Goal: Task Accomplishment & Management: Manage account settings

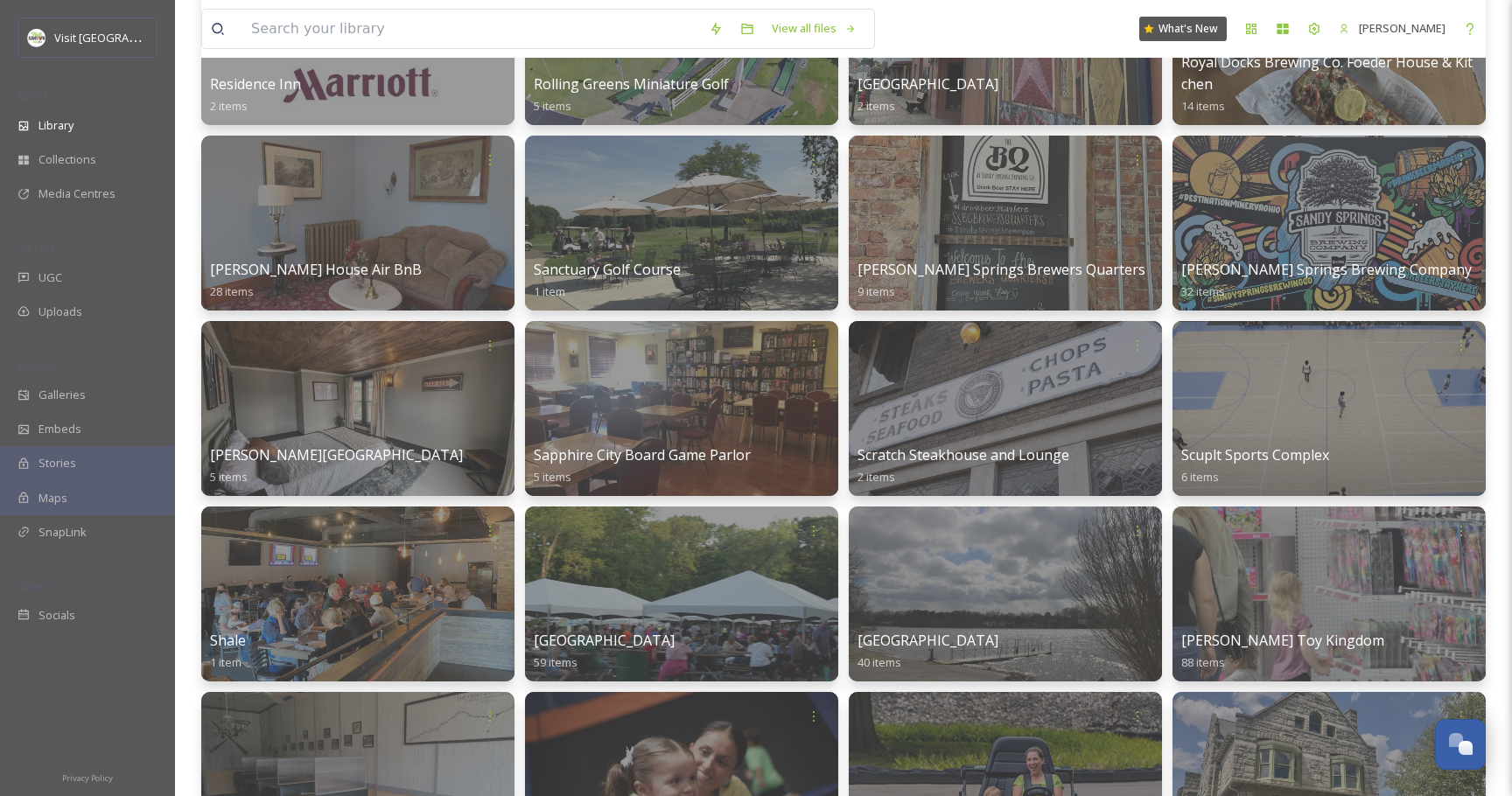
scroll to position [9511, 0]
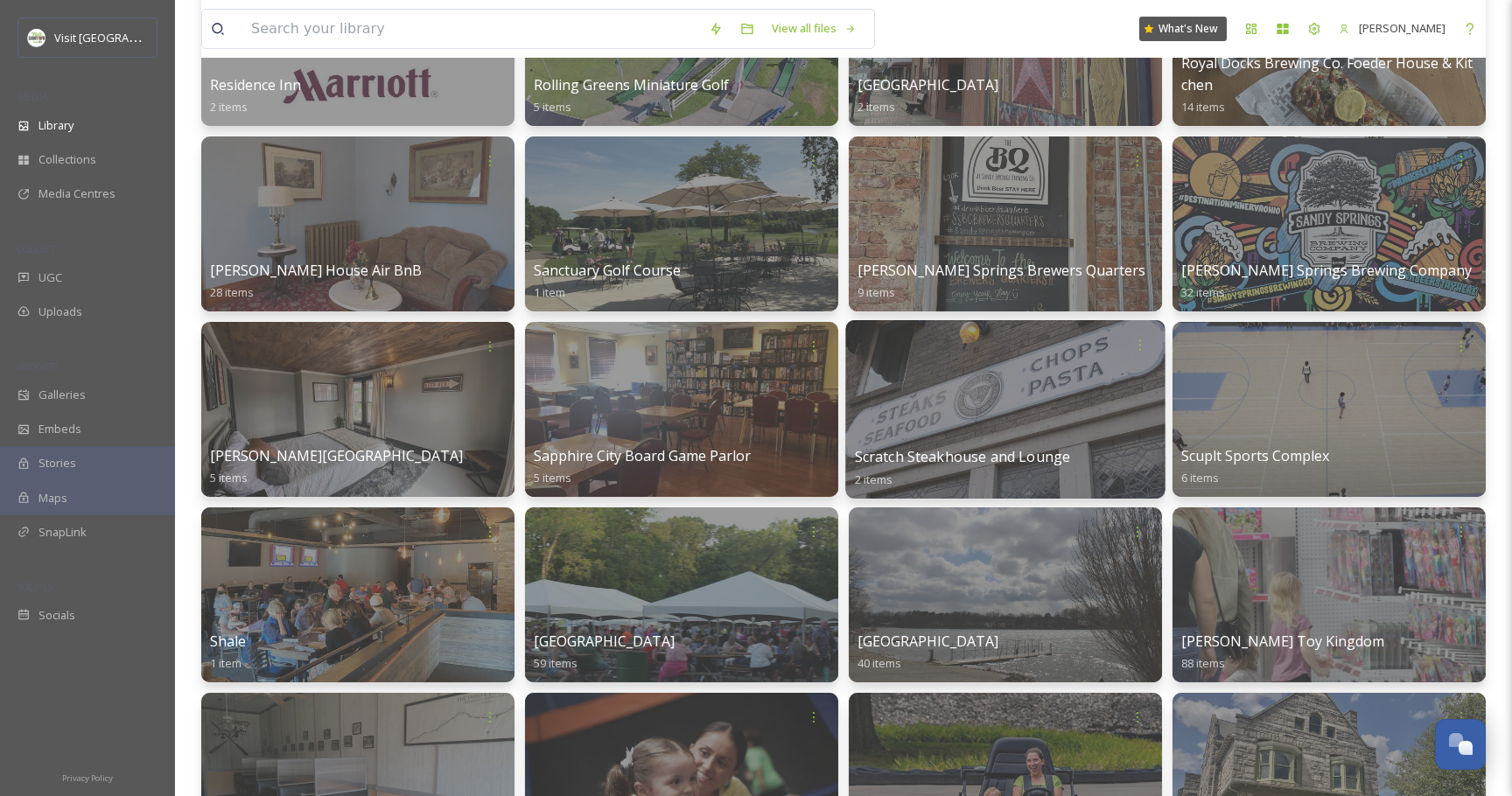
click at [925, 409] on div at bounding box center [1004, 409] width 319 height 178
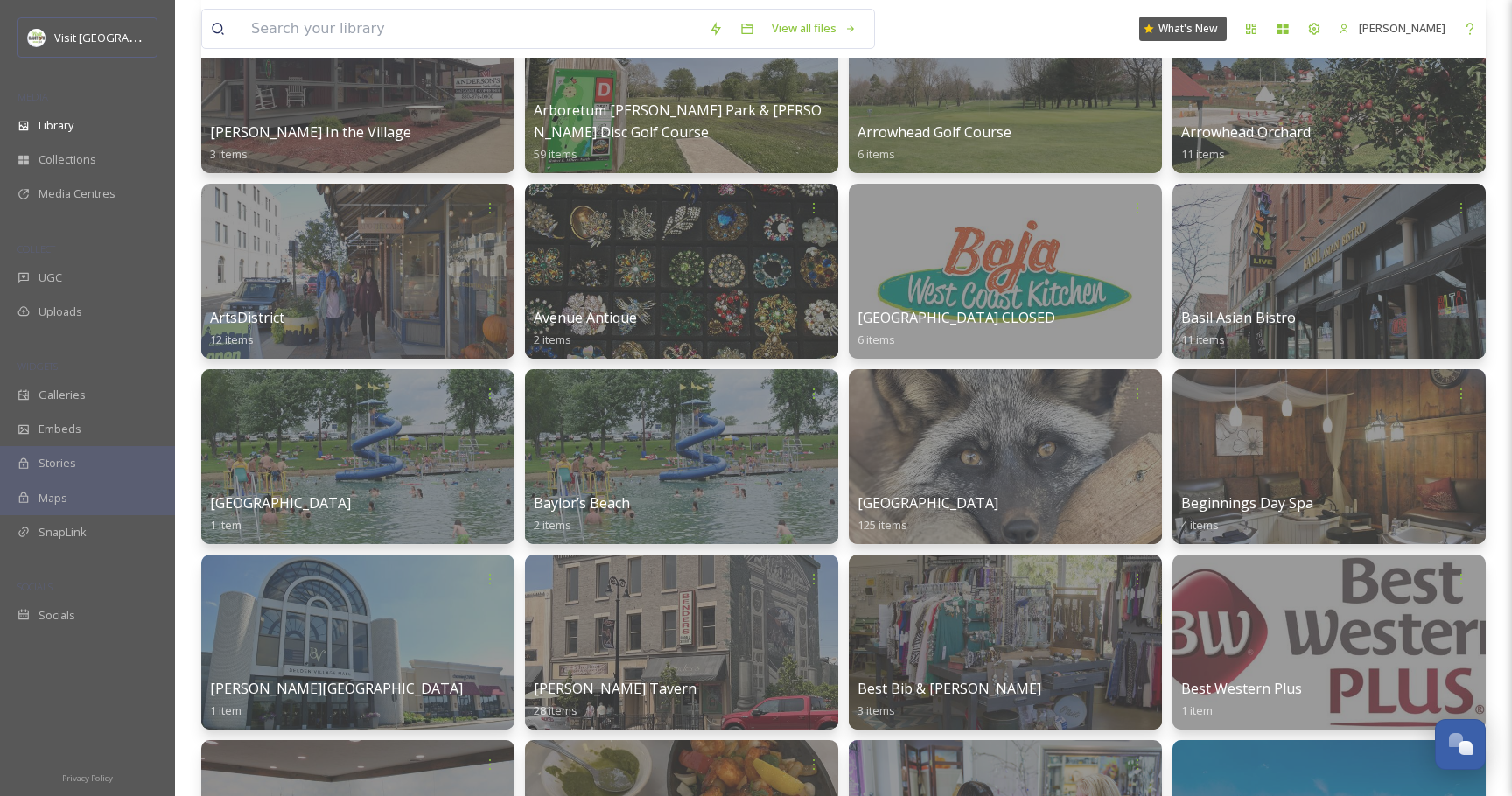
scroll to position [930, 0]
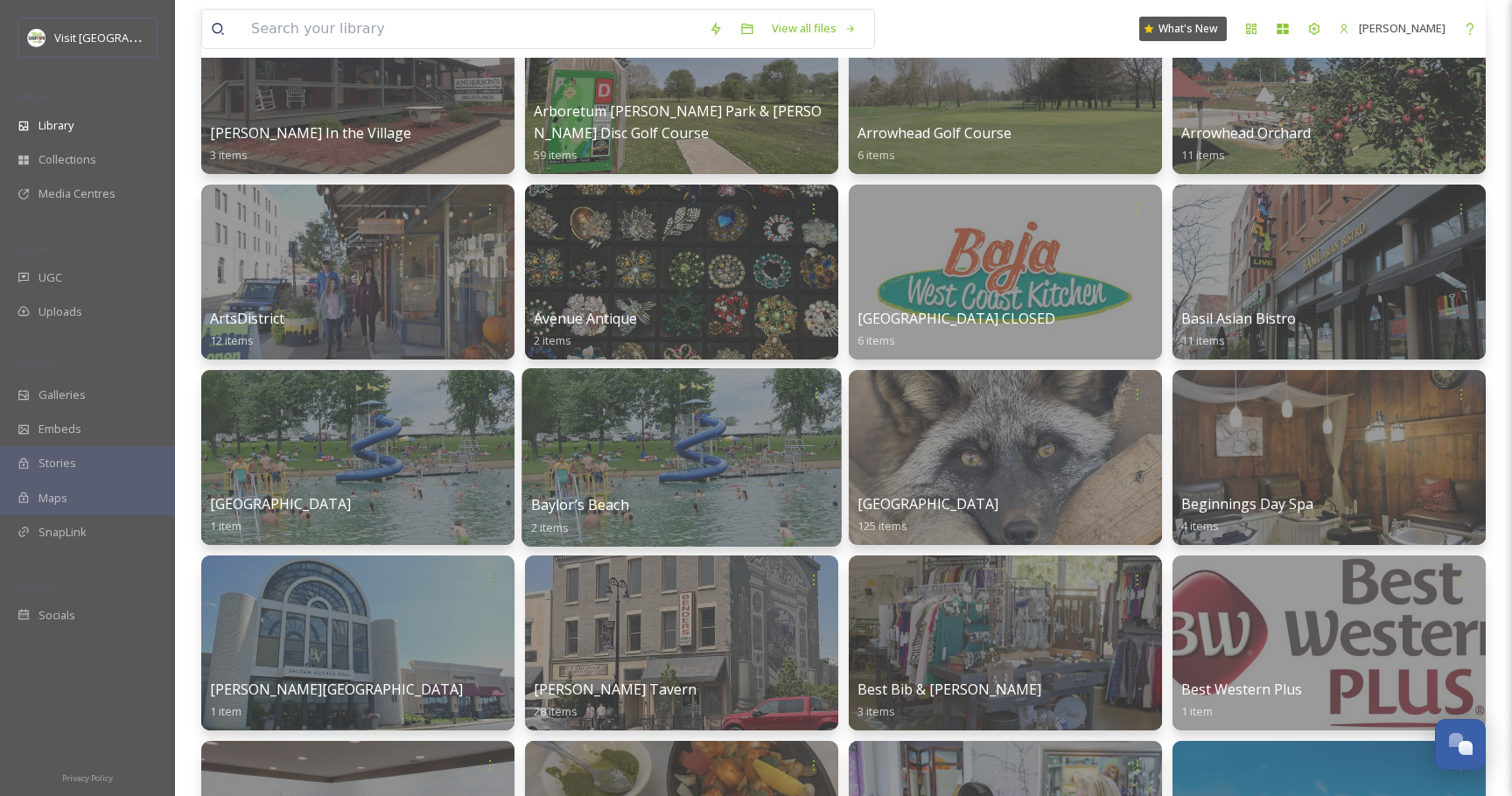
click at [624, 450] on div at bounding box center [680, 458] width 319 height 178
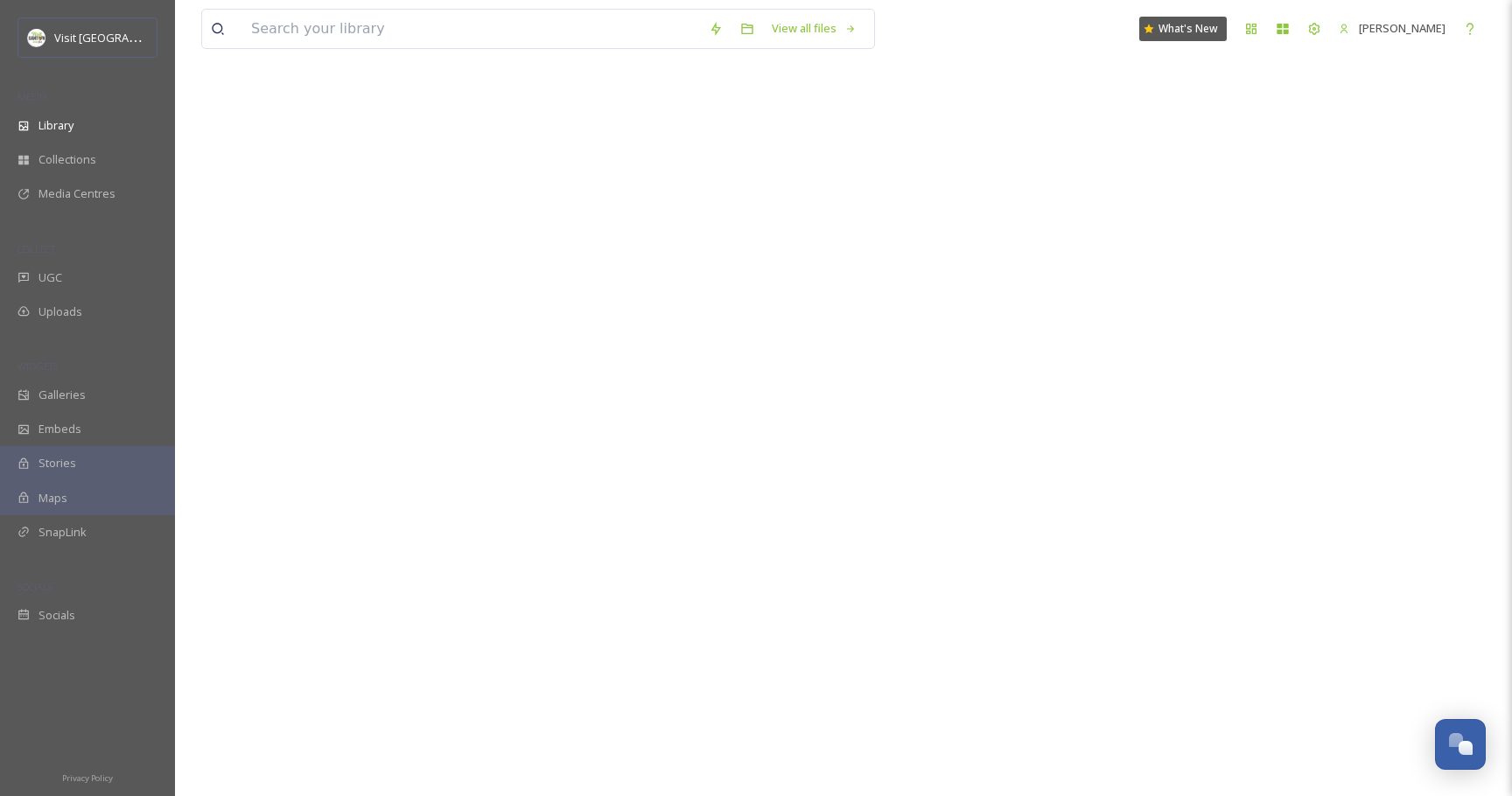
scroll to position [422, 0]
click at [358, 466] on div at bounding box center [843, 398] width 1285 height 796
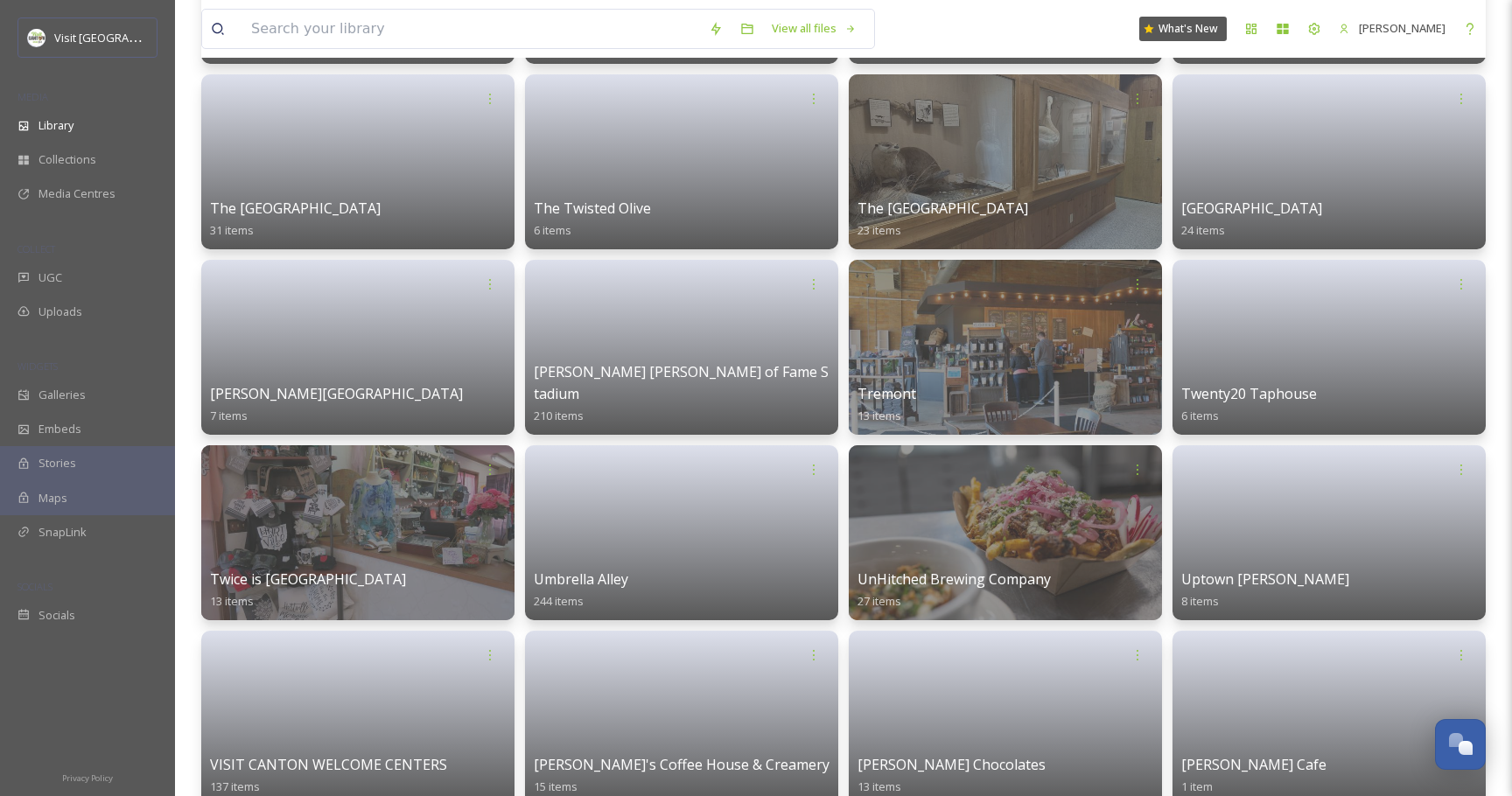
scroll to position [11242, 0]
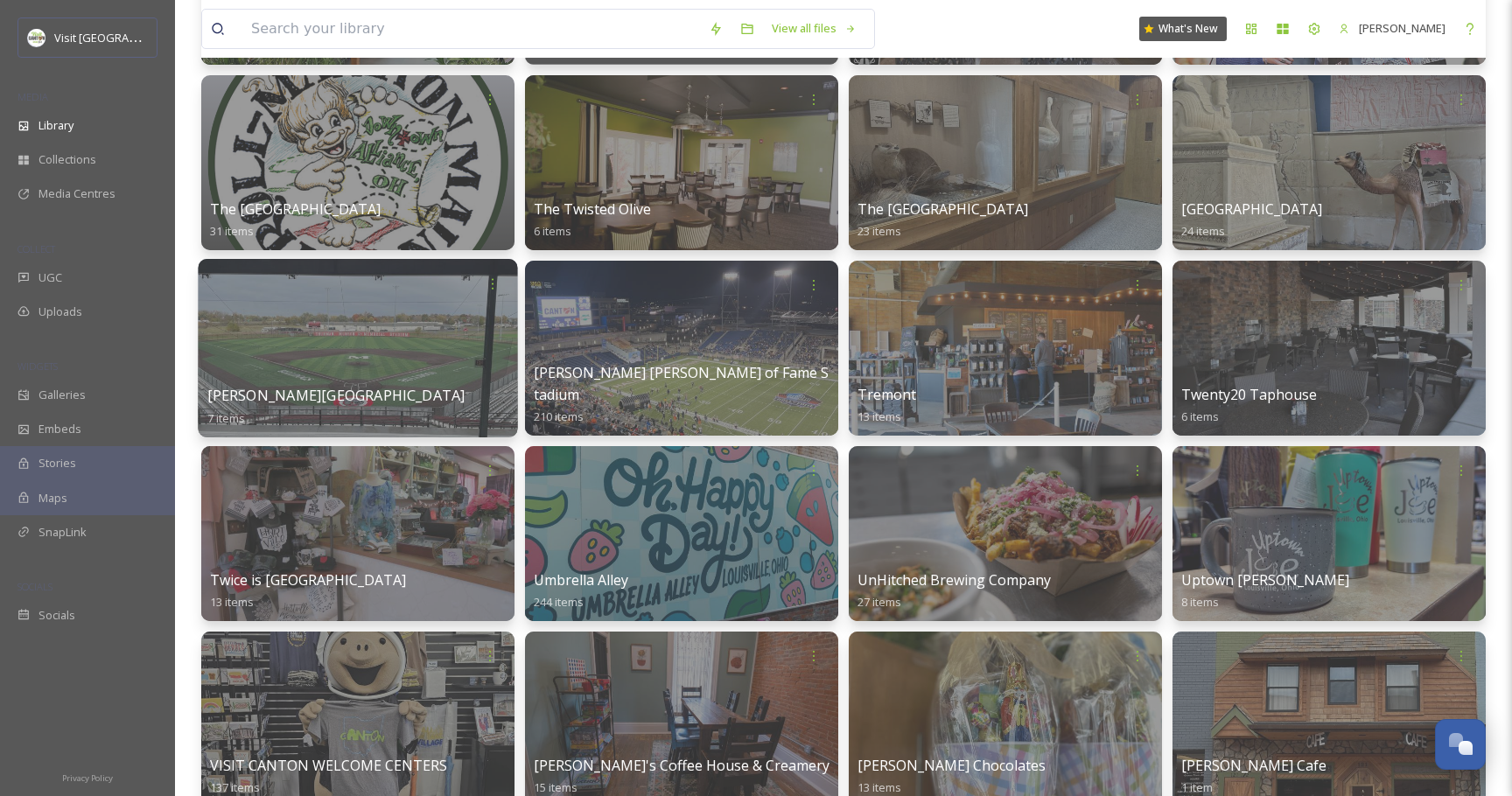
click at [491, 314] on div at bounding box center [357, 348] width 319 height 178
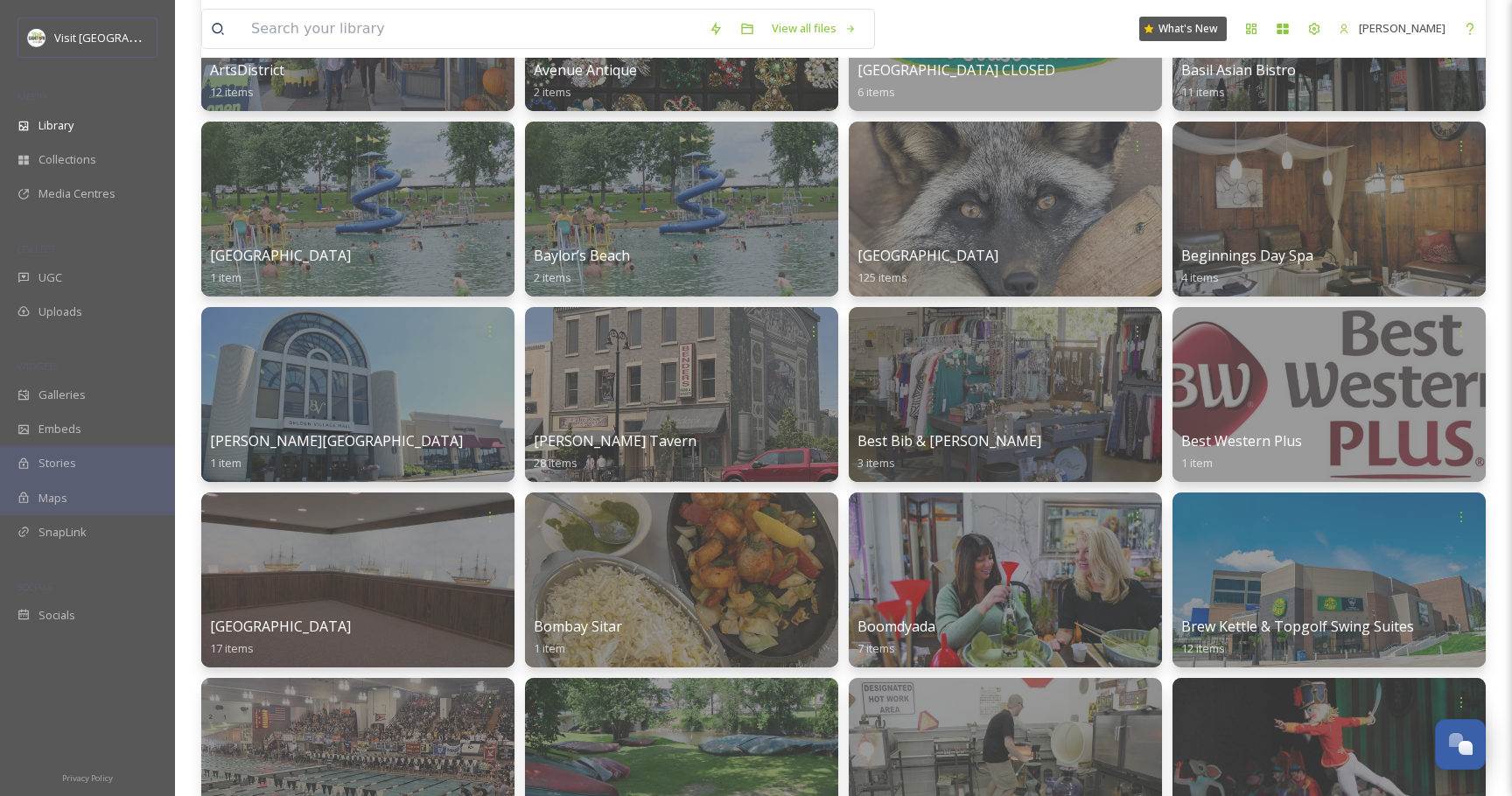
scroll to position [1170, 0]
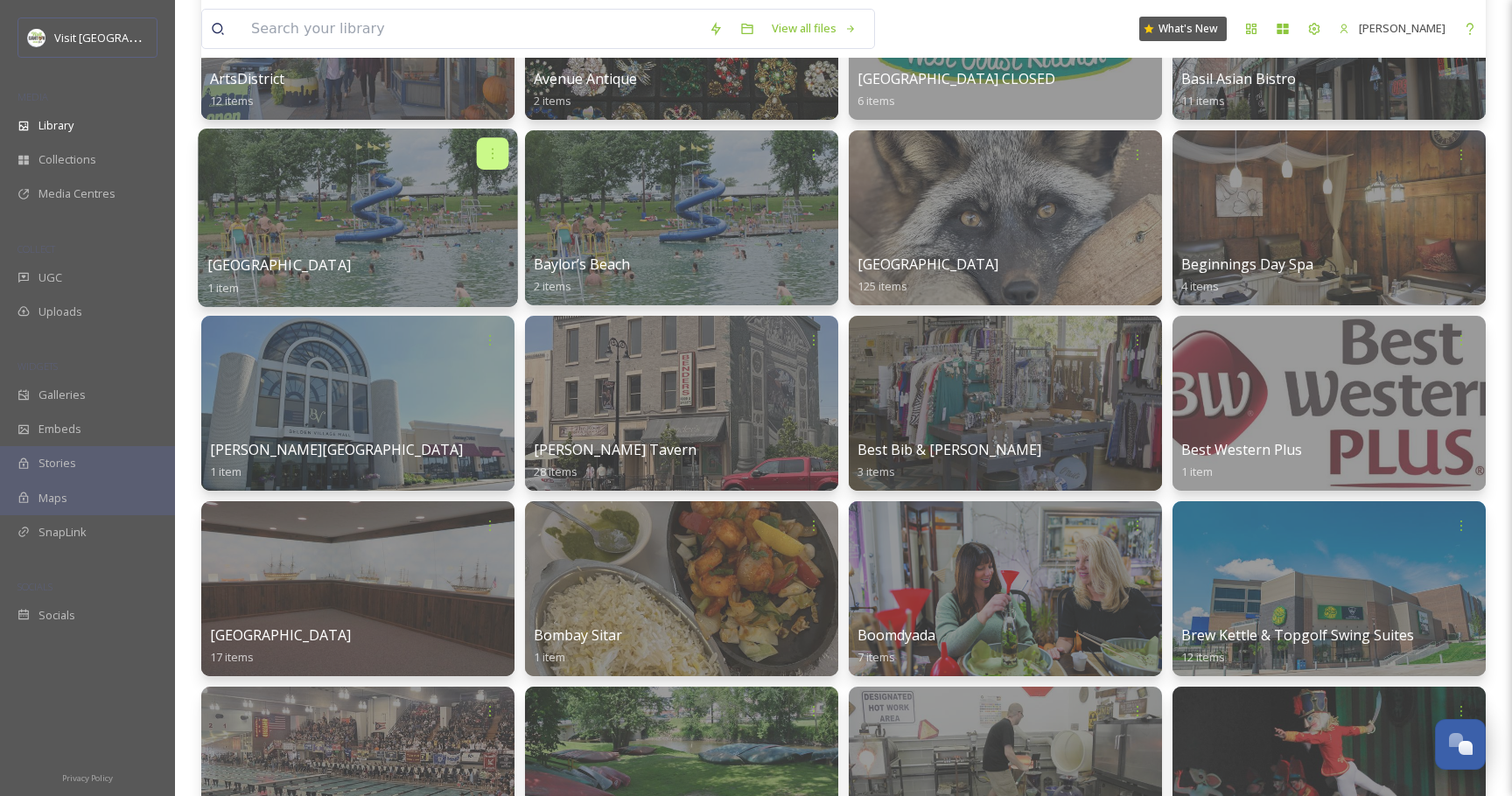
click at [494, 149] on icon at bounding box center [492, 153] width 14 height 14
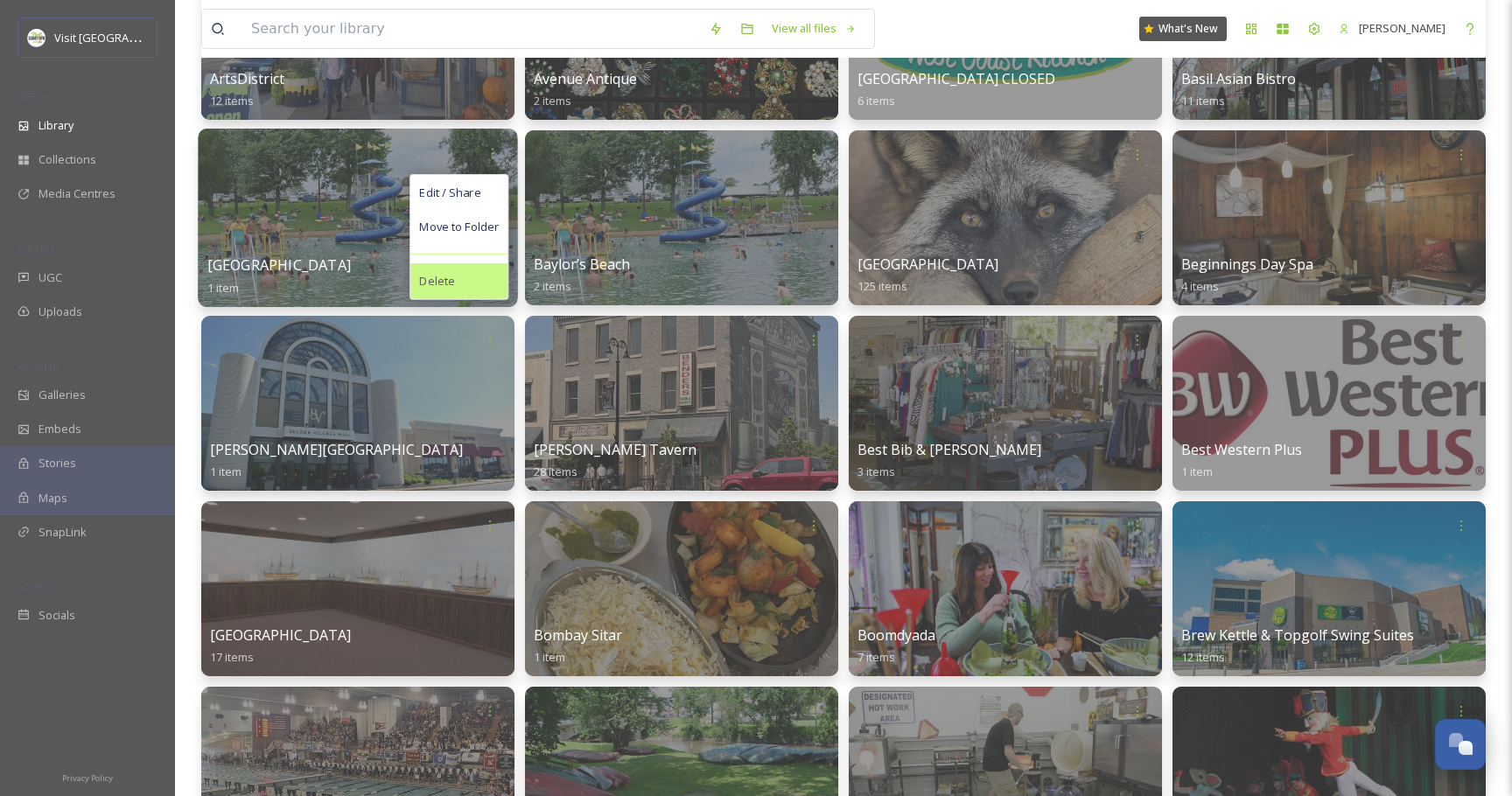
click at [443, 275] on span "Delete" at bounding box center [437, 281] width 35 height 17
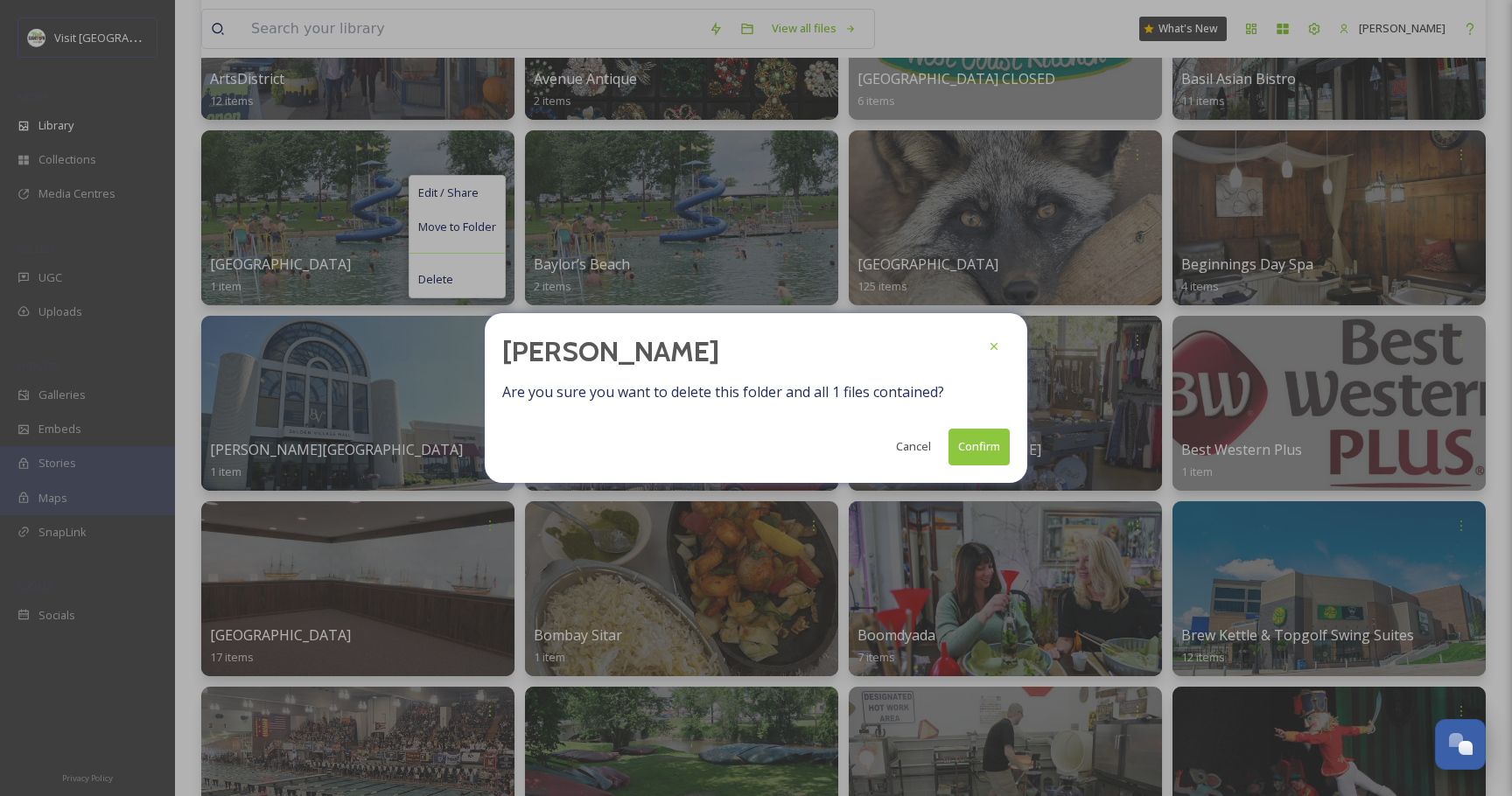
click at [975, 442] on button "Confirm" at bounding box center [979, 446] width 61 height 35
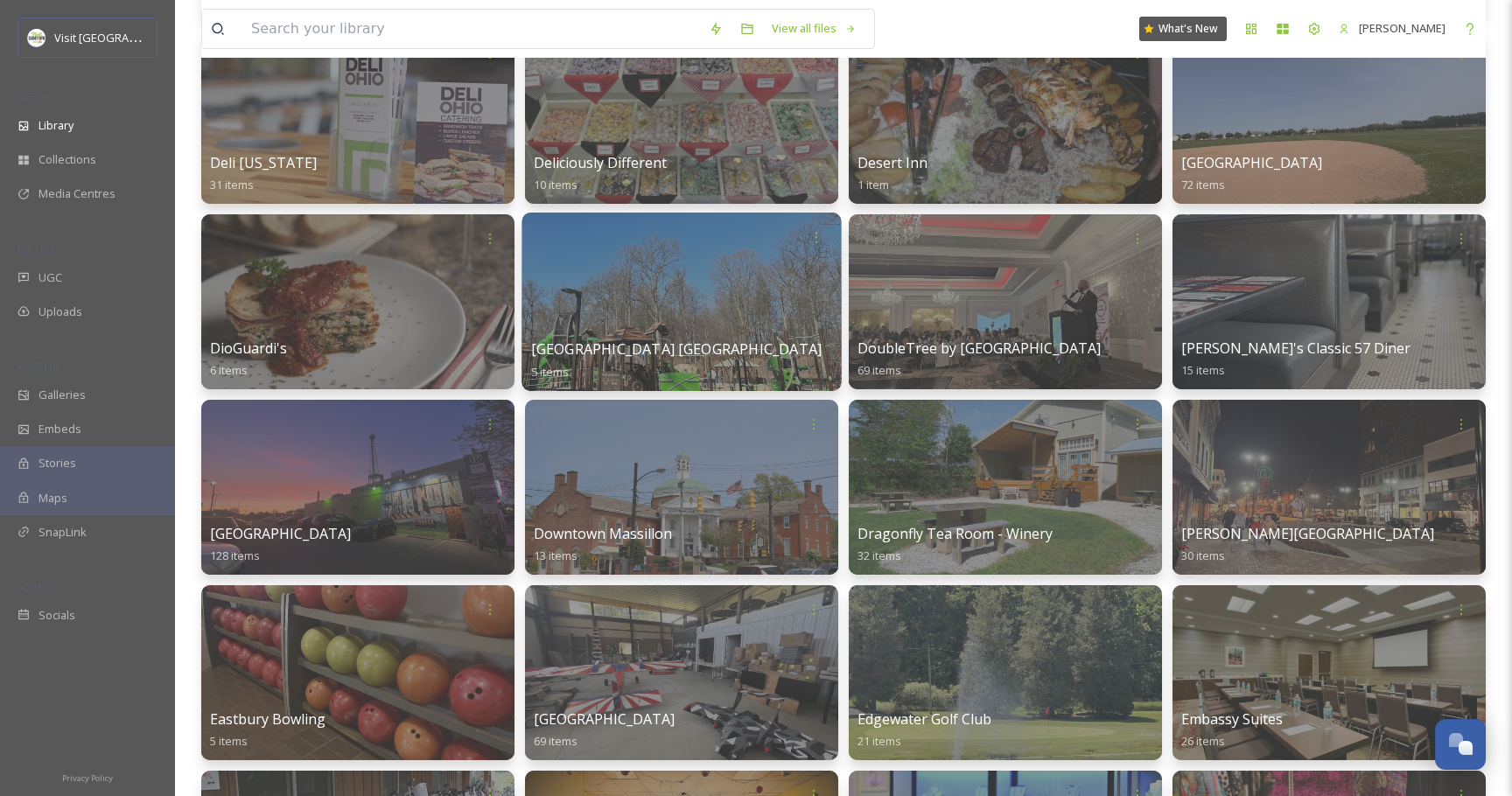
scroll to position [3691, 0]
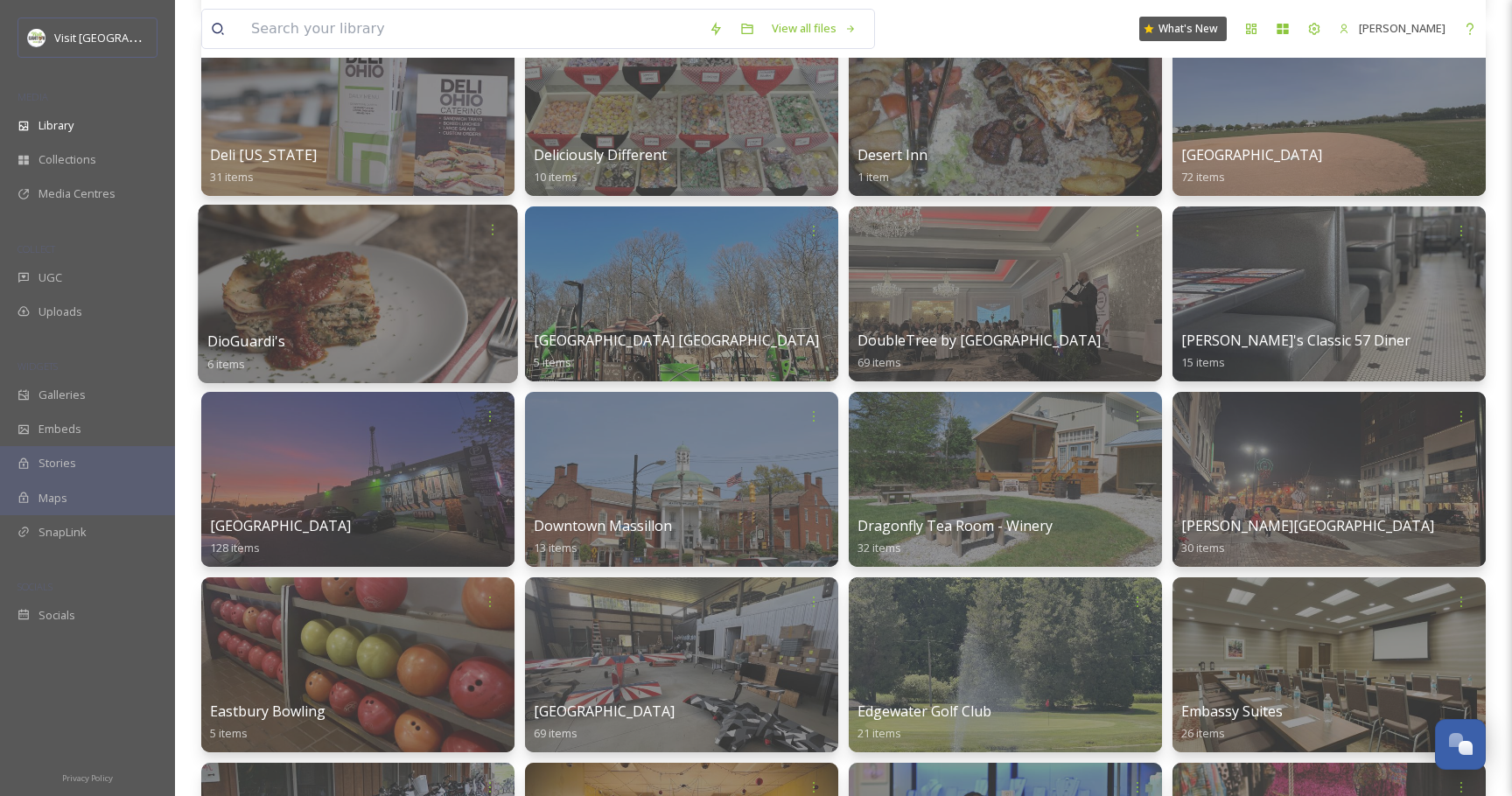
click at [347, 289] on div at bounding box center [357, 294] width 319 height 178
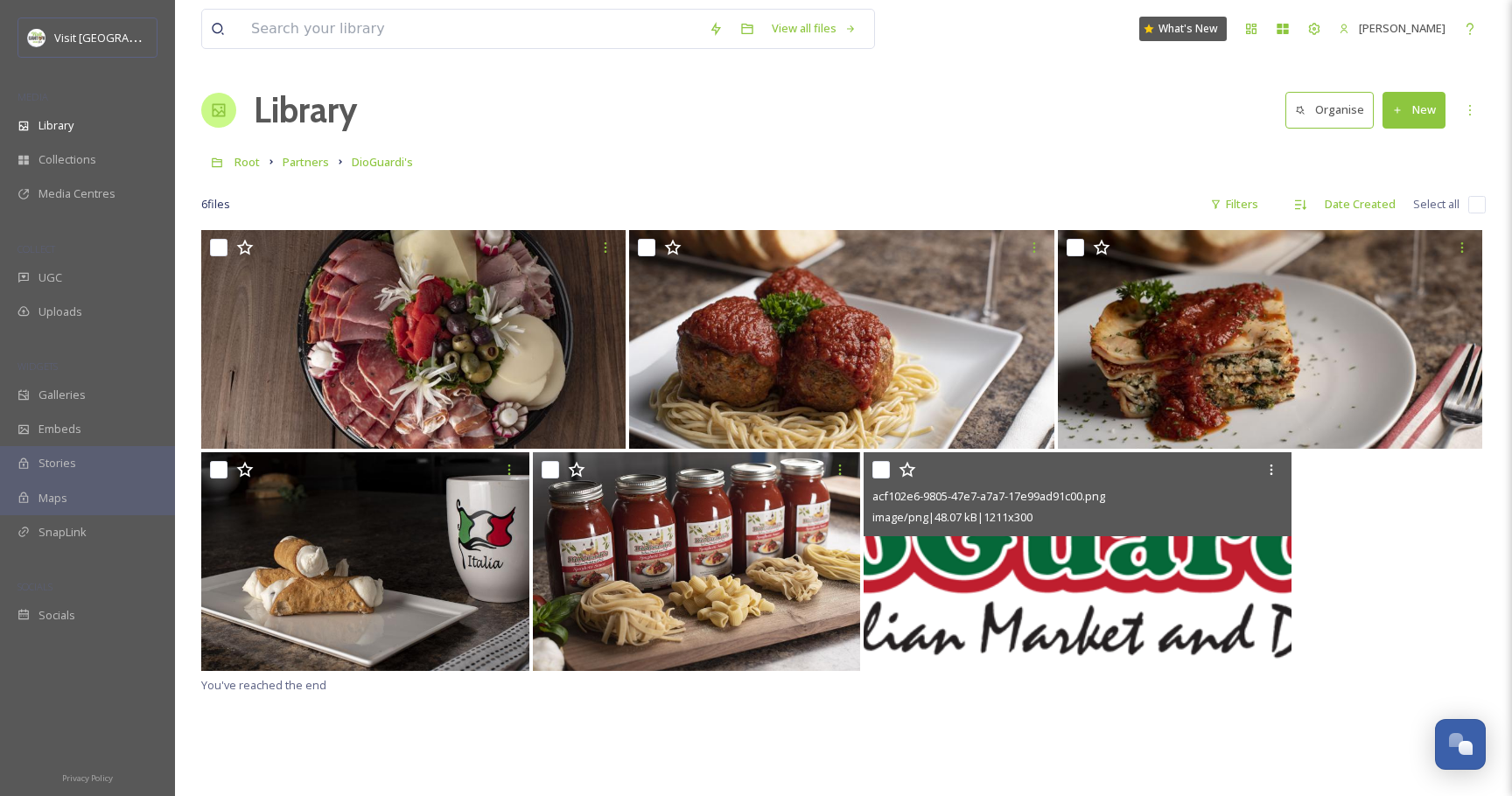
click at [979, 594] on img at bounding box center [1077, 561] width 428 height 218
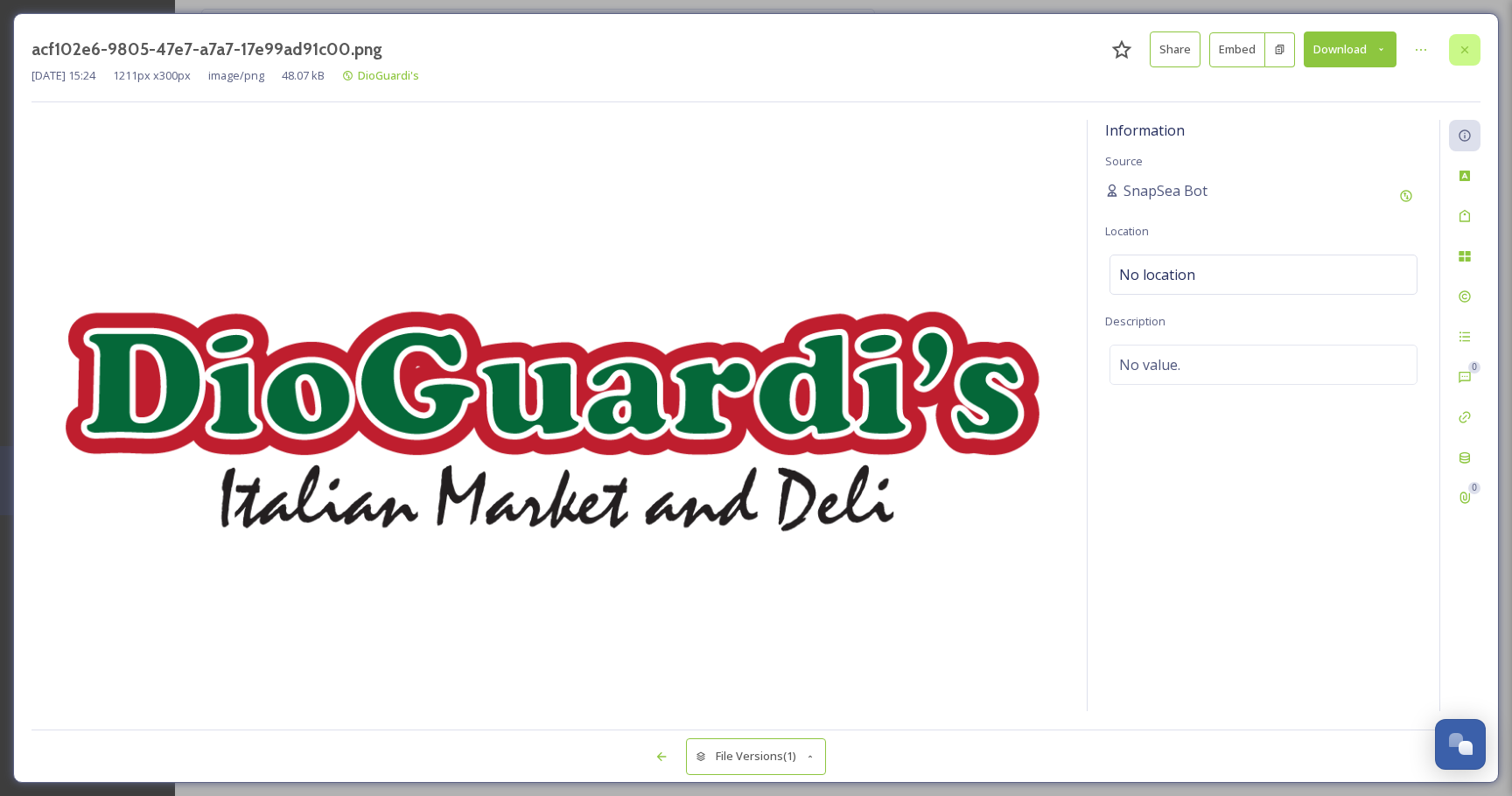
click at [1472, 52] on div at bounding box center [1465, 50] width 32 height 32
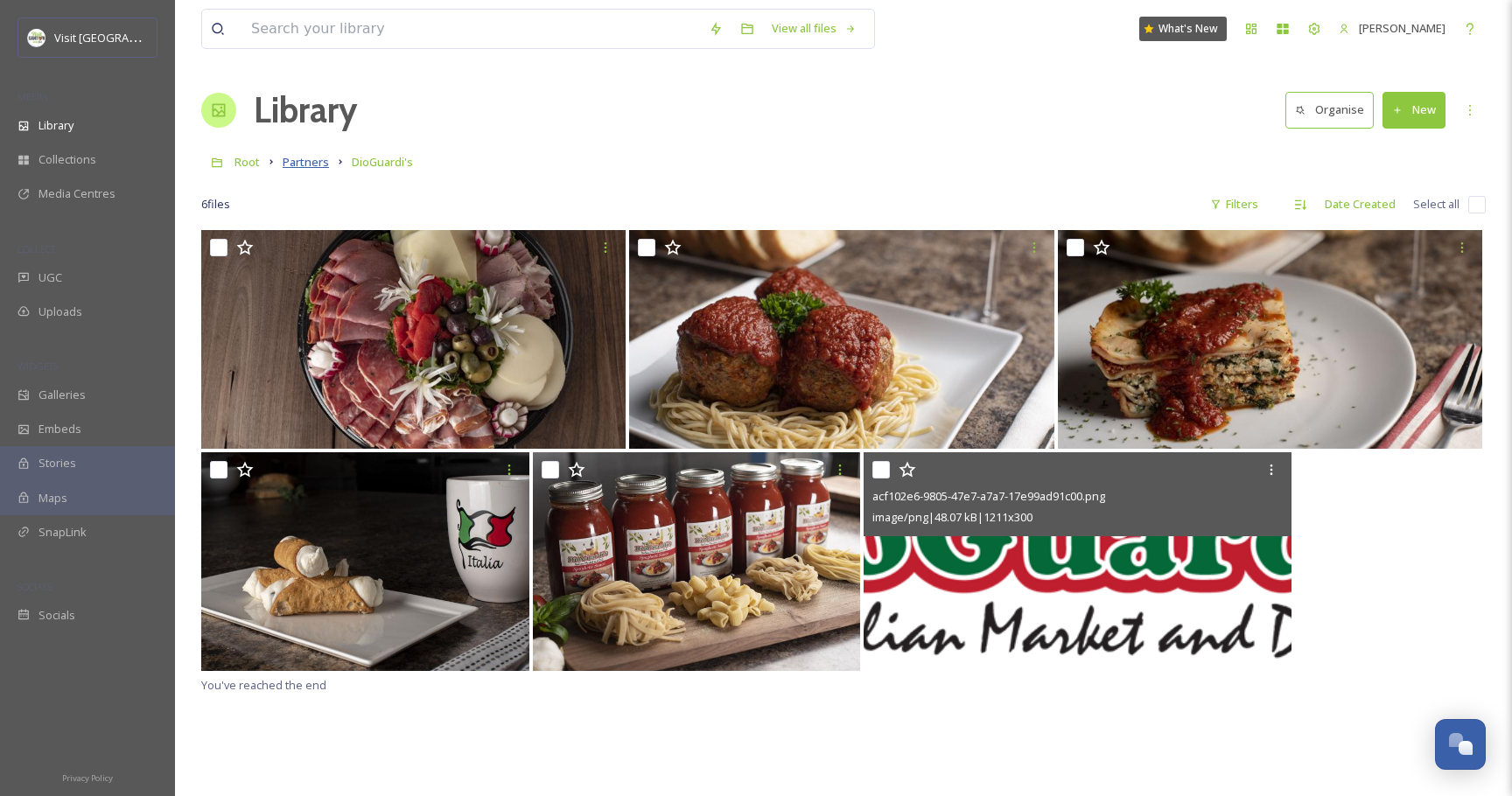
click at [314, 158] on span "Partners" at bounding box center [306, 161] width 46 height 15
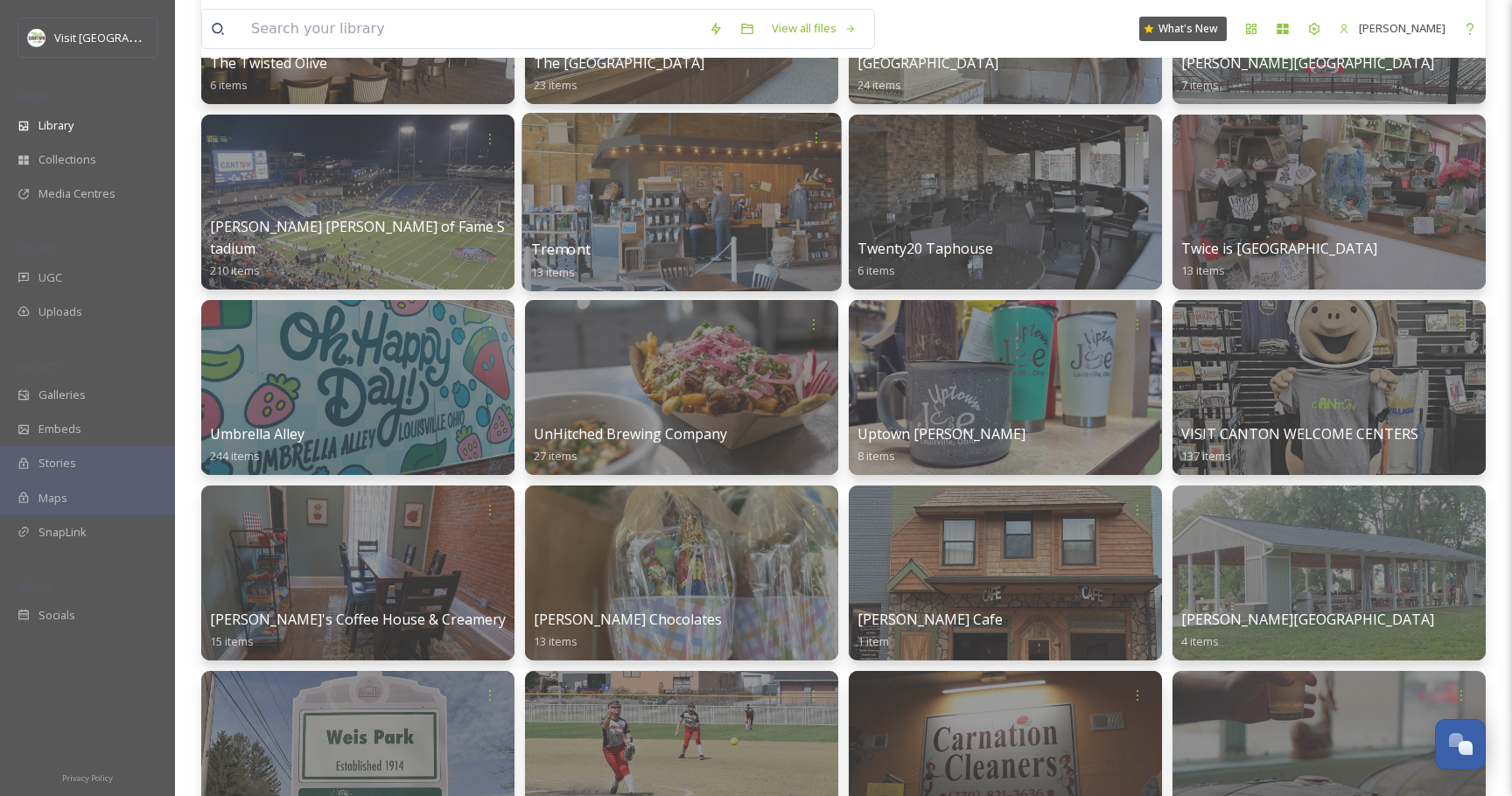
scroll to position [11376, 0]
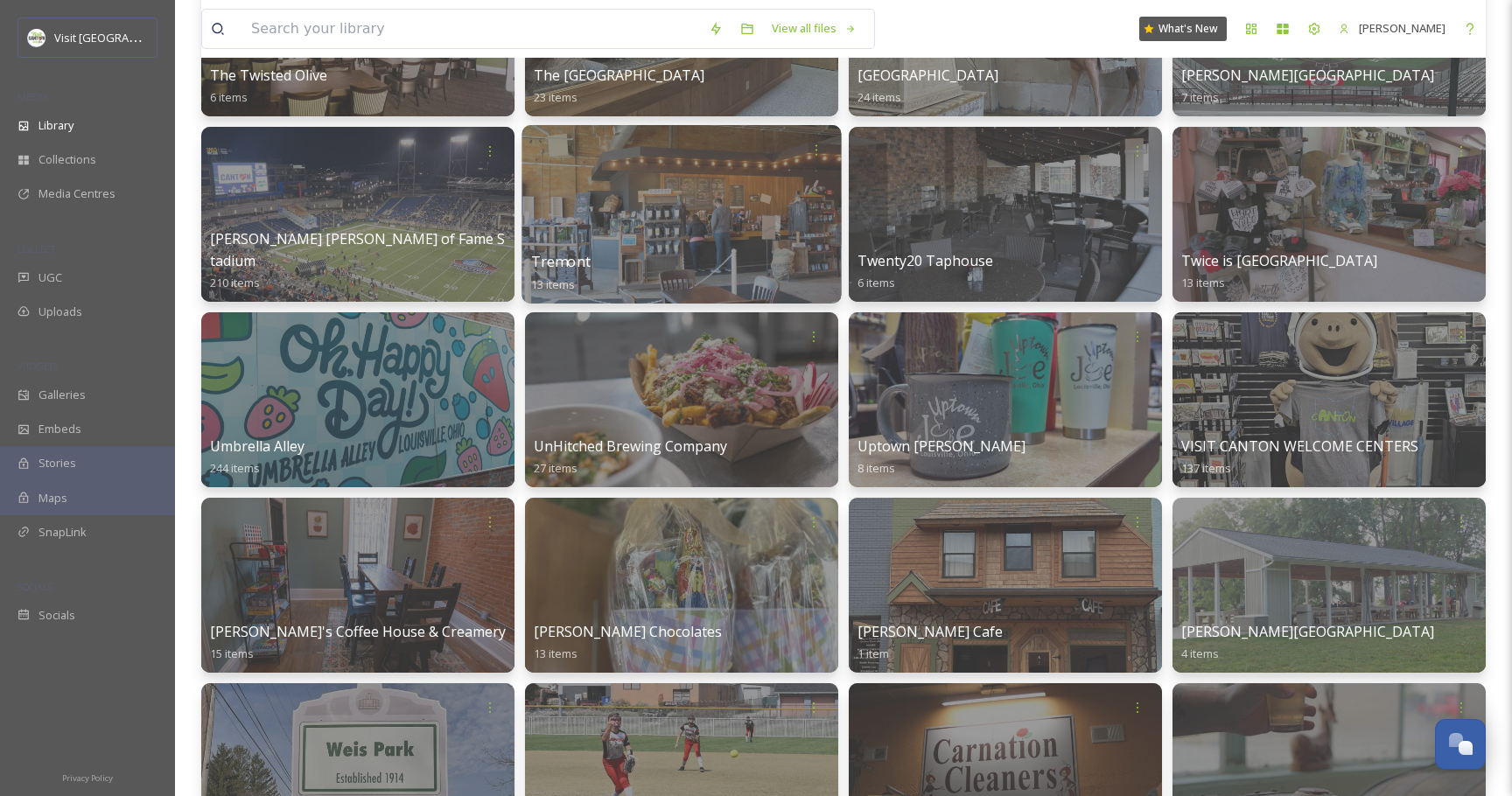
click at [827, 207] on div at bounding box center [680, 215] width 319 height 178
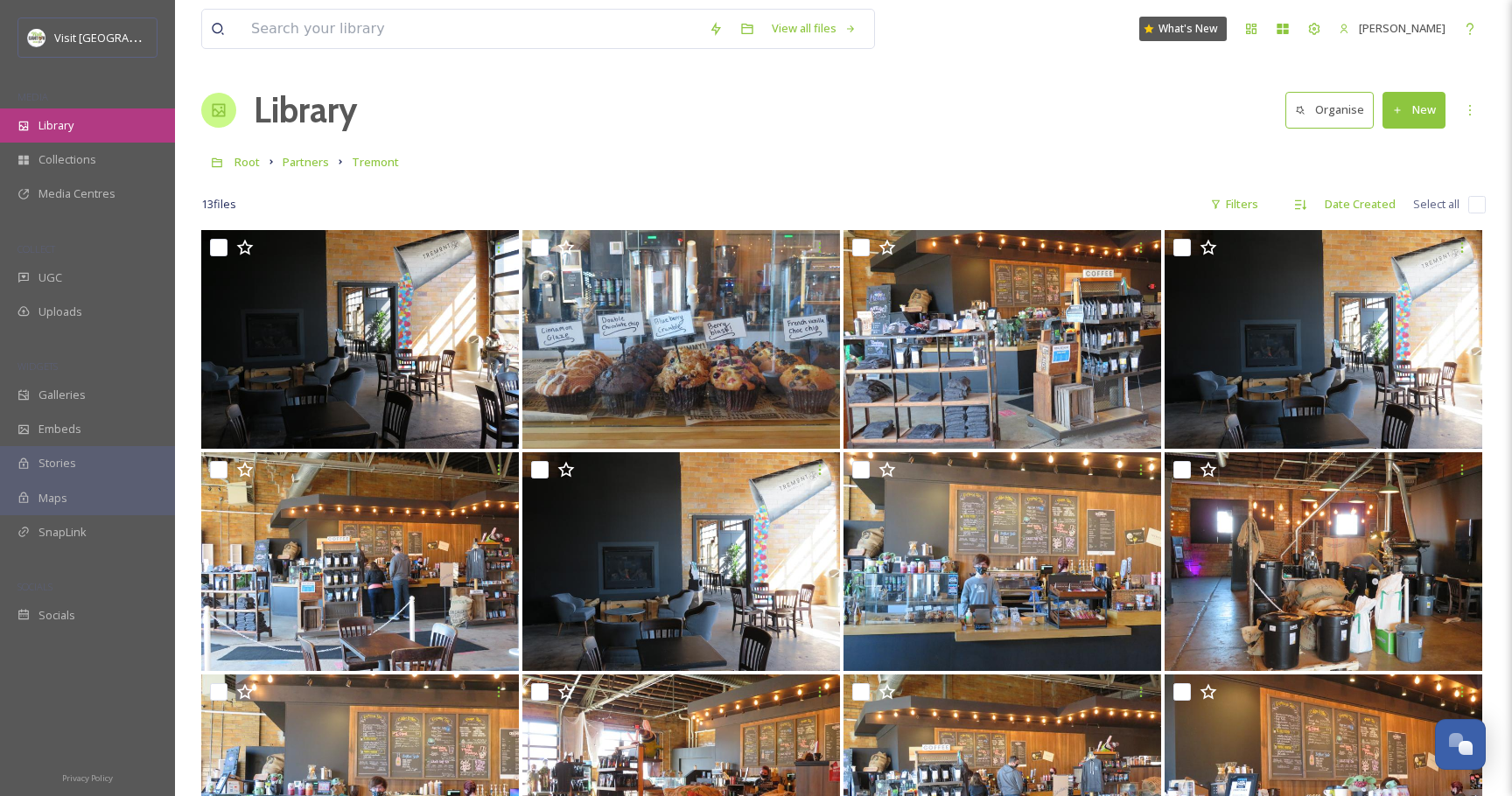
click at [75, 125] on div "Library" at bounding box center [87, 126] width 175 height 35
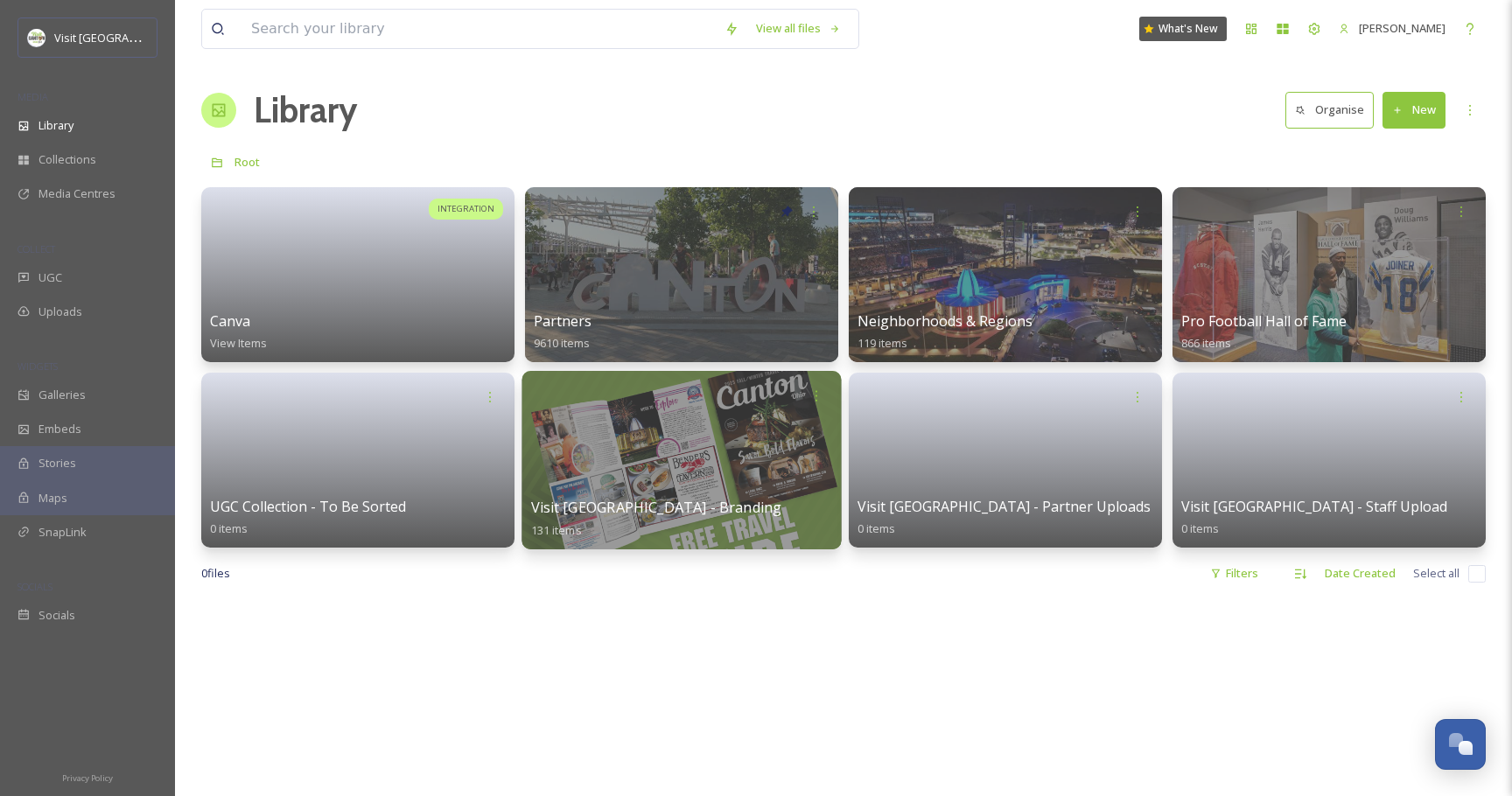
click at [749, 405] on div at bounding box center [682, 396] width 302 height 33
click at [700, 454] on div at bounding box center [680, 460] width 319 height 178
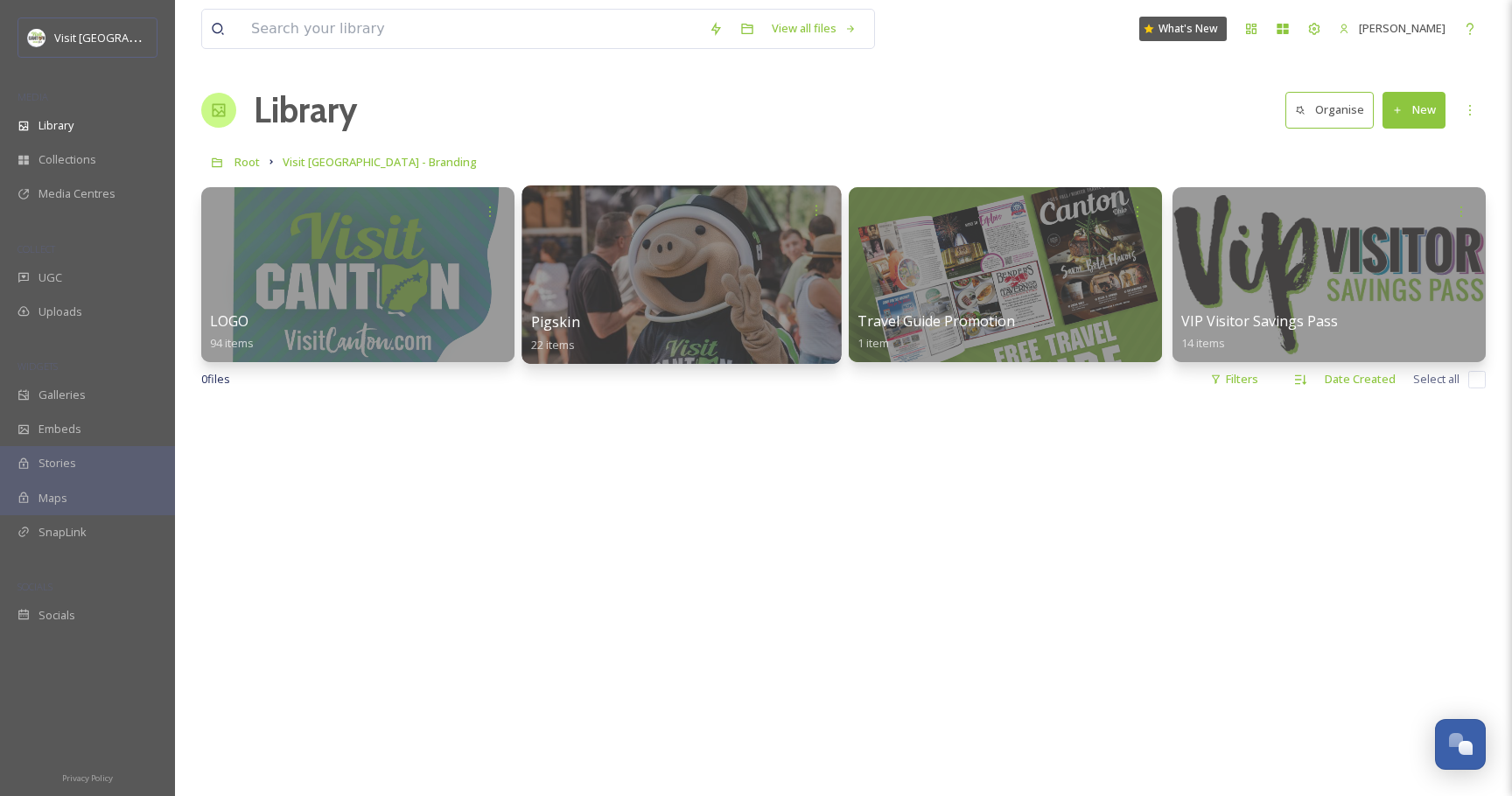
click at [702, 273] on div at bounding box center [680, 275] width 319 height 178
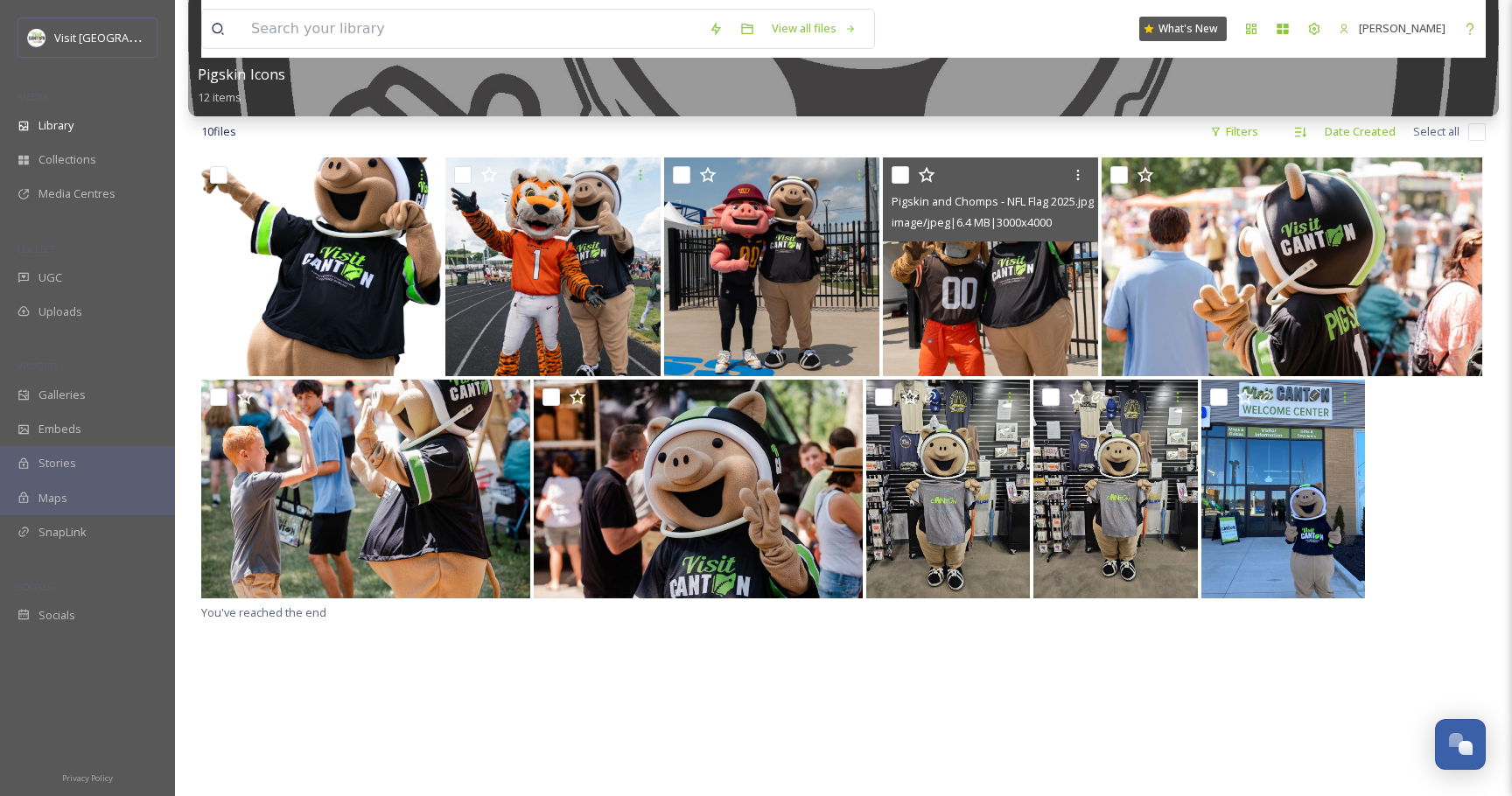
scroll to position [255, 0]
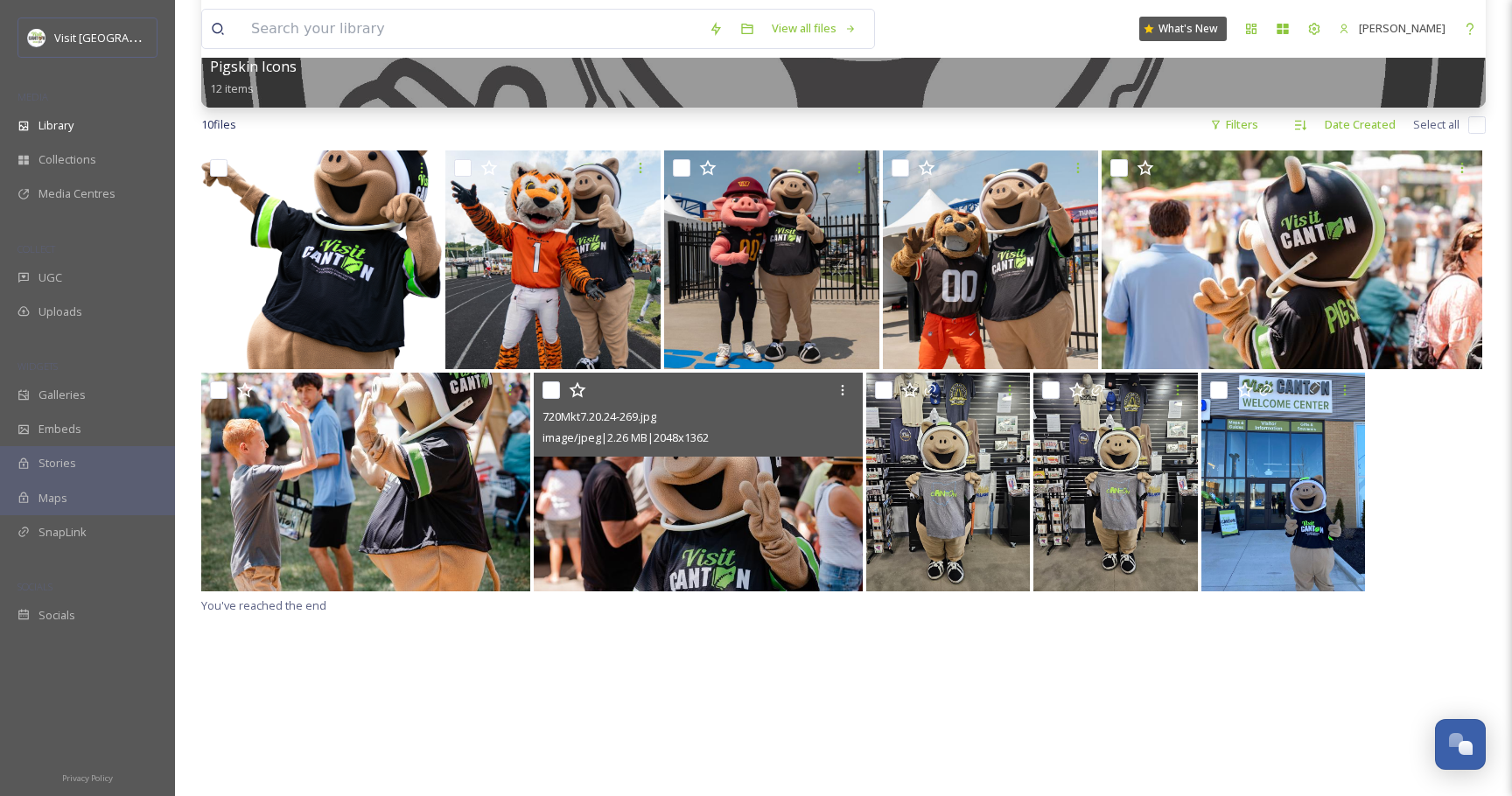
click at [742, 483] on img at bounding box center [699, 482] width 329 height 218
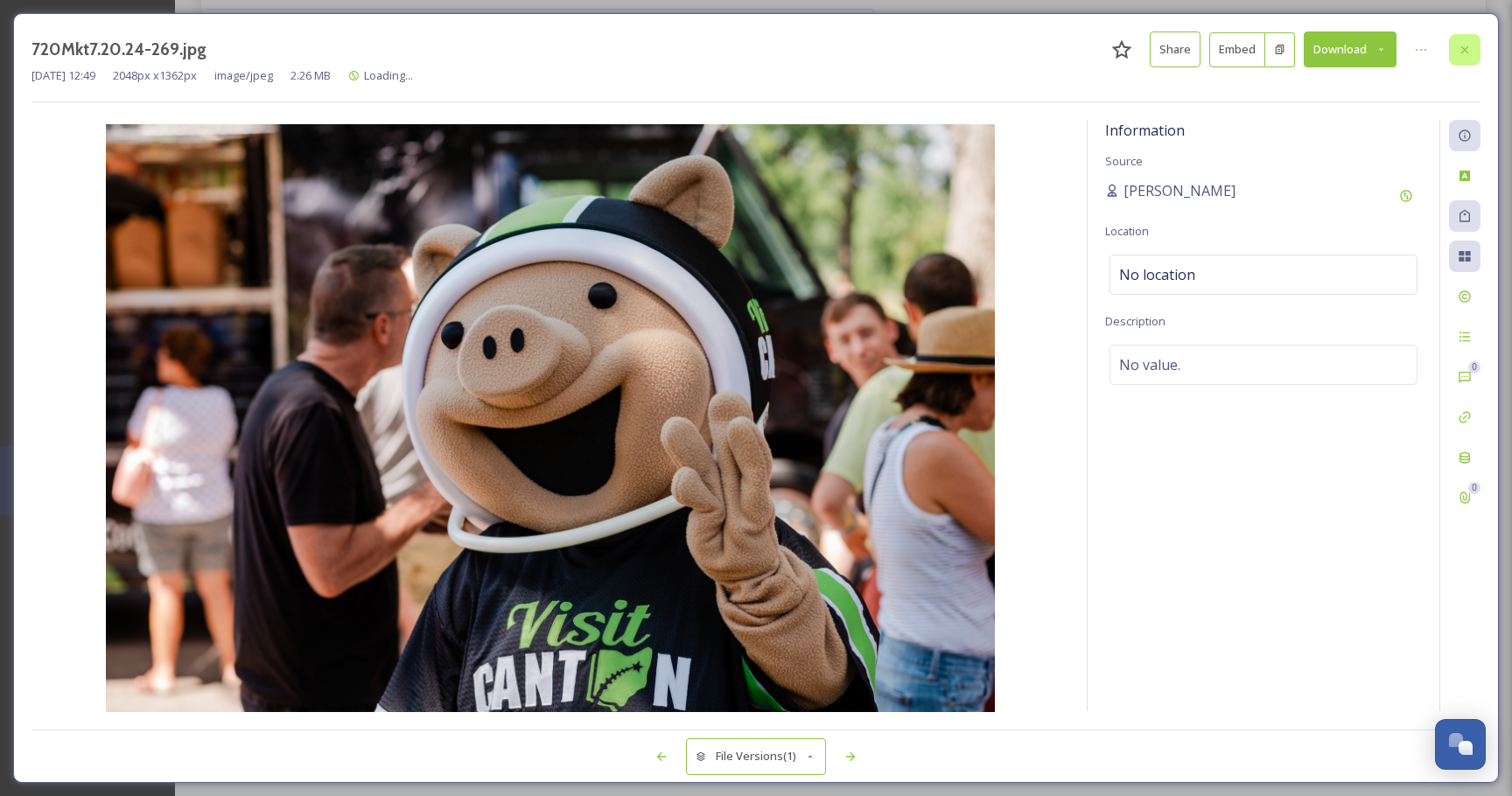
click at [1476, 40] on div at bounding box center [1465, 50] width 32 height 32
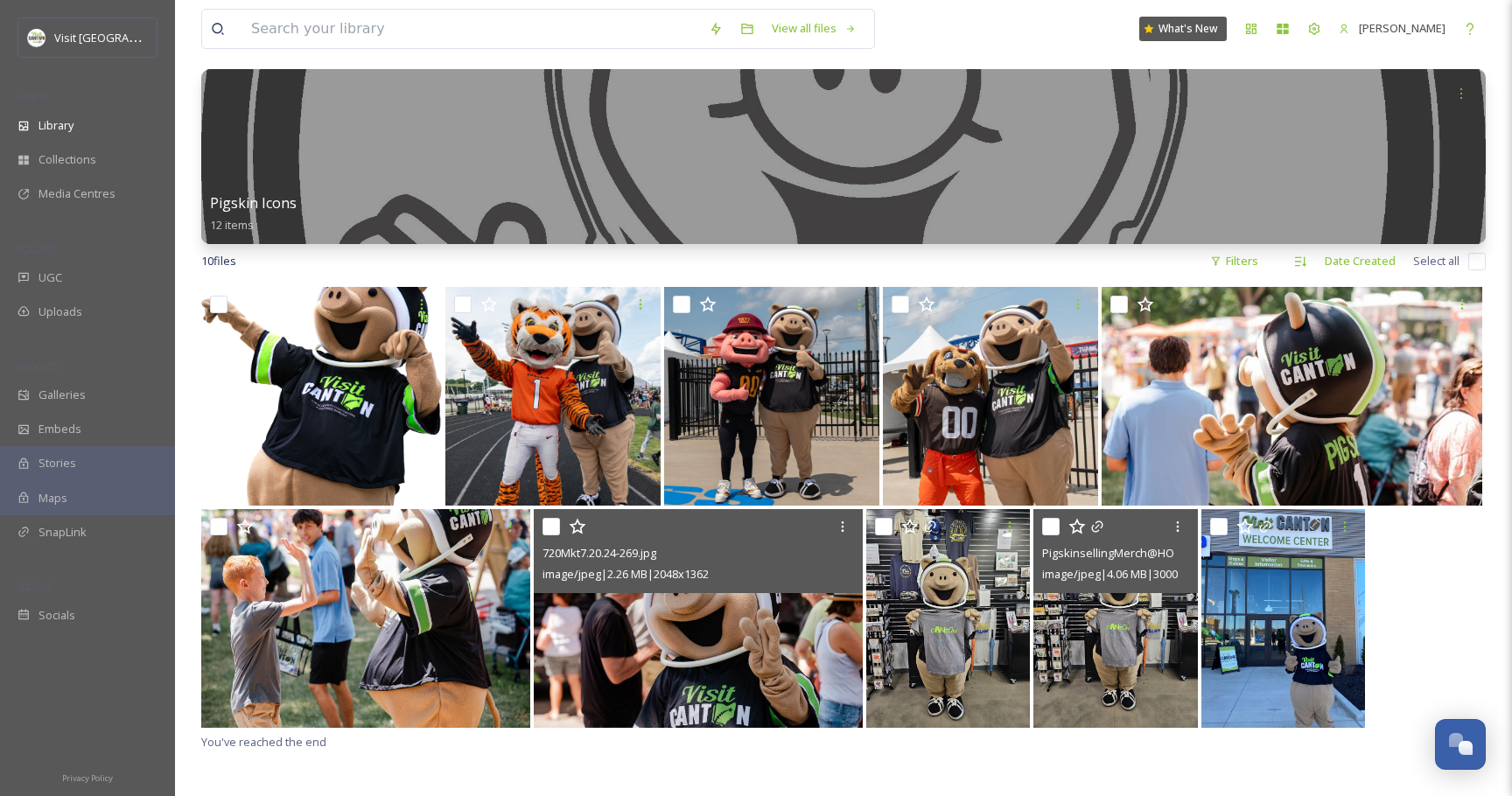
scroll to position [130, 0]
